Goal: Answer question/provide support

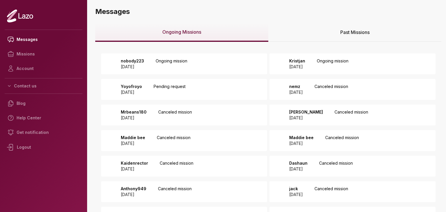
click at [215, 92] on div "Yoyofroyo 2025 September 02 Pending request" at bounding box center [184, 89] width 166 height 21
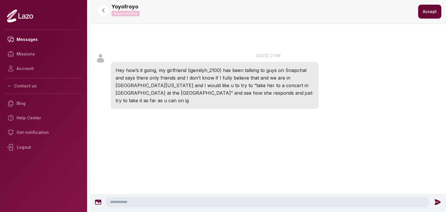
click at [273, 200] on textarea at bounding box center [267, 202] width 323 height 10
click at [169, 197] on textarea at bounding box center [267, 202] width 323 height 10
click at [138, 204] on textarea at bounding box center [267, 202] width 323 height 10
type textarea "**********"
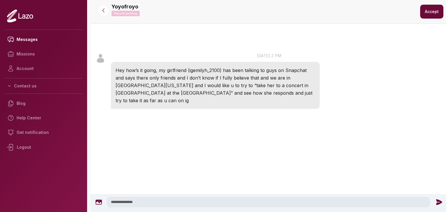
click at [437, 200] on icon at bounding box center [439, 202] width 6 height 6
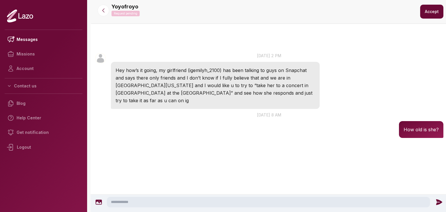
click at [427, 15] on button "Accept" at bounding box center [431, 12] width 23 height 14
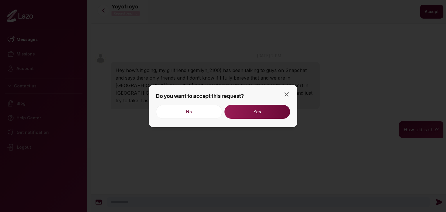
click at [276, 112] on button "Yes" at bounding box center [257, 112] width 66 height 14
click at [283, 93] on icon "button" at bounding box center [286, 94] width 7 height 7
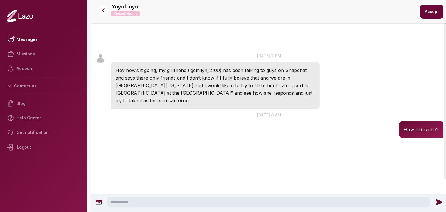
click at [111, 13] on div at bounding box center [103, 11] width 21 height 12
click at [103, 13] on icon at bounding box center [103, 11] width 6 height 6
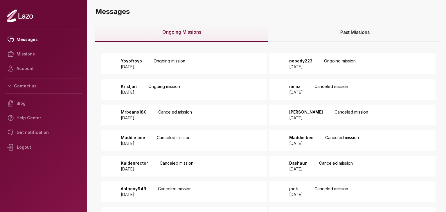
click at [320, 60] on div "nobody223 2025 August 31 Ongoing mission" at bounding box center [321, 64] width 70 height 12
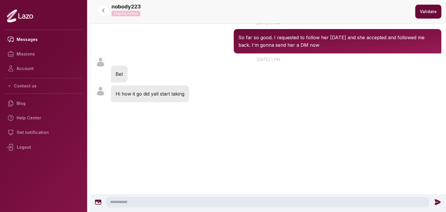
scroll to position [1035, 0]
click at [249, 201] on textarea at bounding box center [267, 202] width 323 height 10
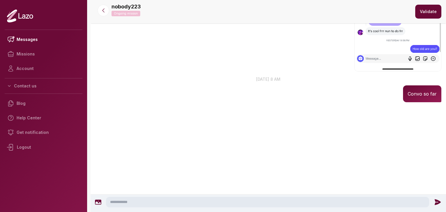
scroll to position [1196, 0]
click at [104, 11] on icon at bounding box center [103, 11] width 6 height 6
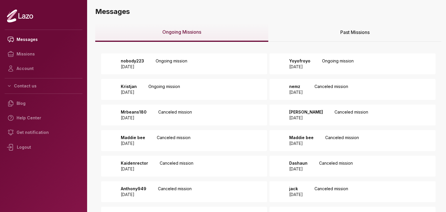
click at [240, 86] on div "Kristjan 2025 September 01 Ongoing mission" at bounding box center [184, 89] width 166 height 21
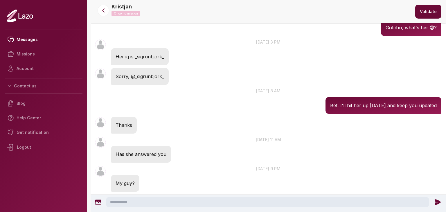
scroll to position [128, 0]
click at [125, 205] on textarea at bounding box center [267, 202] width 323 height 10
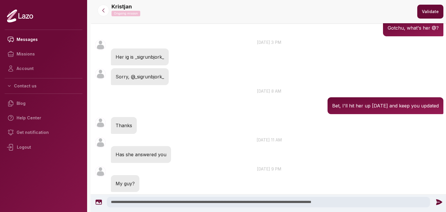
type textarea "**********"
click at [440, 202] on icon at bounding box center [439, 202] width 6 height 6
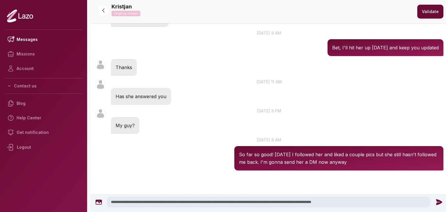
scroll to position [192, 0]
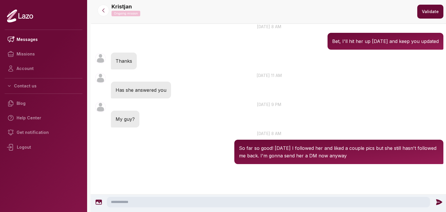
click at [97, 14] on div at bounding box center [103, 11] width 21 height 12
click at [102, 12] on icon at bounding box center [103, 11] width 6 height 6
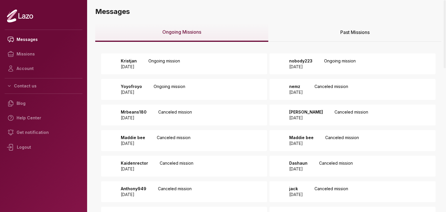
click at [302, 31] on div "Past Missions" at bounding box center [354, 32] width 173 height 19
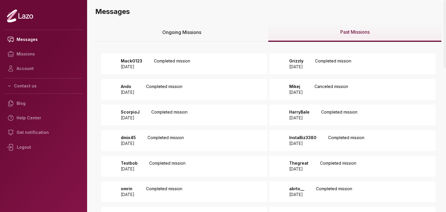
click at [196, 71] on div "MackG123 [DATE] Completed mission" at bounding box center [184, 63] width 166 height 21
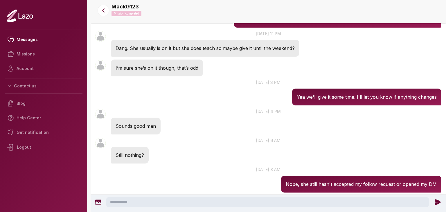
scroll to position [469, 0]
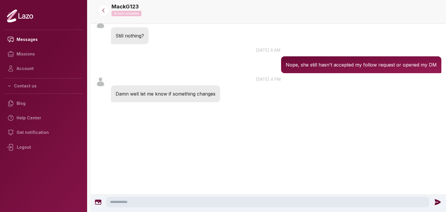
click at [177, 204] on textarea at bounding box center [267, 202] width 323 height 10
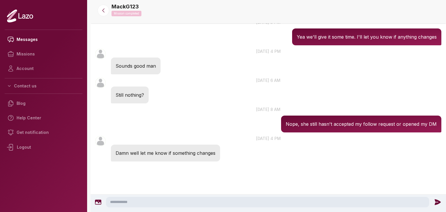
scroll to position [407, 0]
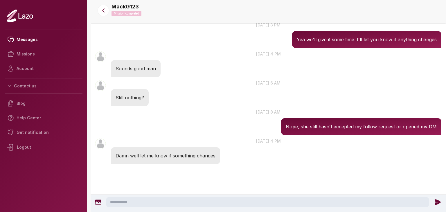
click at [175, 203] on textarea at bounding box center [267, 202] width 323 height 10
type textarea "******"
click at [437, 202] on icon at bounding box center [439, 202] width 8 height 8
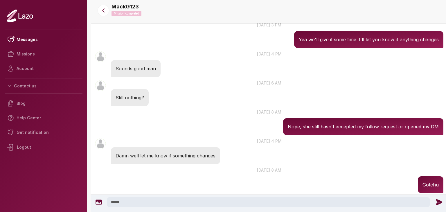
scroll to position [436, 0]
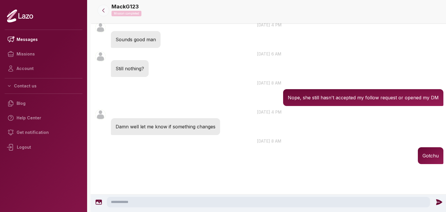
click at [103, 9] on icon at bounding box center [103, 11] width 6 height 6
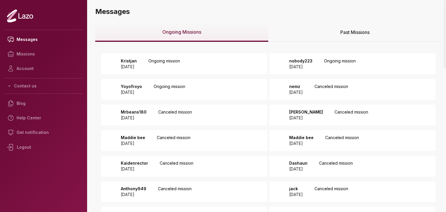
click at [215, 62] on div "Kristjan 2025 September 01 Ongoing mission" at bounding box center [184, 63] width 166 height 21
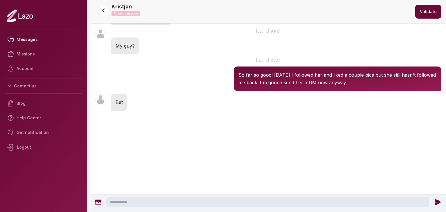
scroll to position [274, 0]
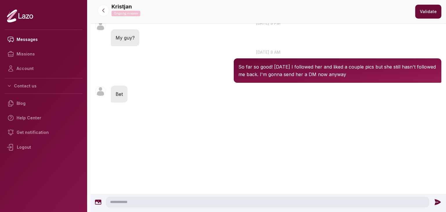
click at [95, 12] on div at bounding box center [103, 11] width 21 height 12
click at [102, 11] on icon at bounding box center [103, 11] width 6 height 6
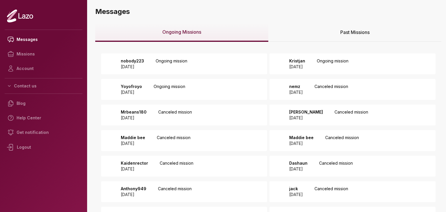
click at [348, 60] on p "Ongoing mission" at bounding box center [333, 64] width 32 height 12
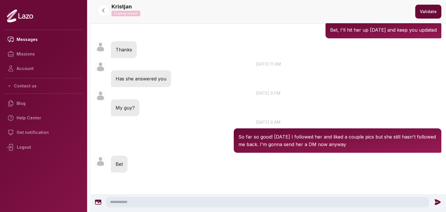
scroll to position [212, 0]
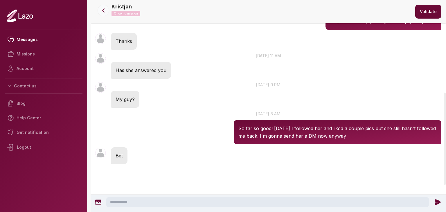
click at [102, 11] on icon at bounding box center [103, 11] width 6 height 6
